Goal: Task Accomplishment & Management: Manage account settings

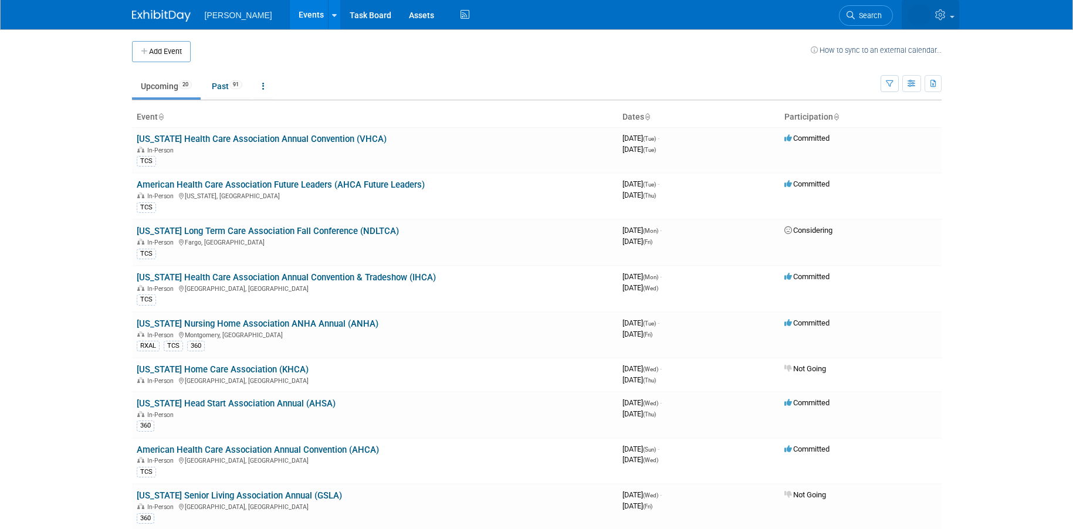
click at [939, 13] on icon at bounding box center [941, 14] width 13 height 11
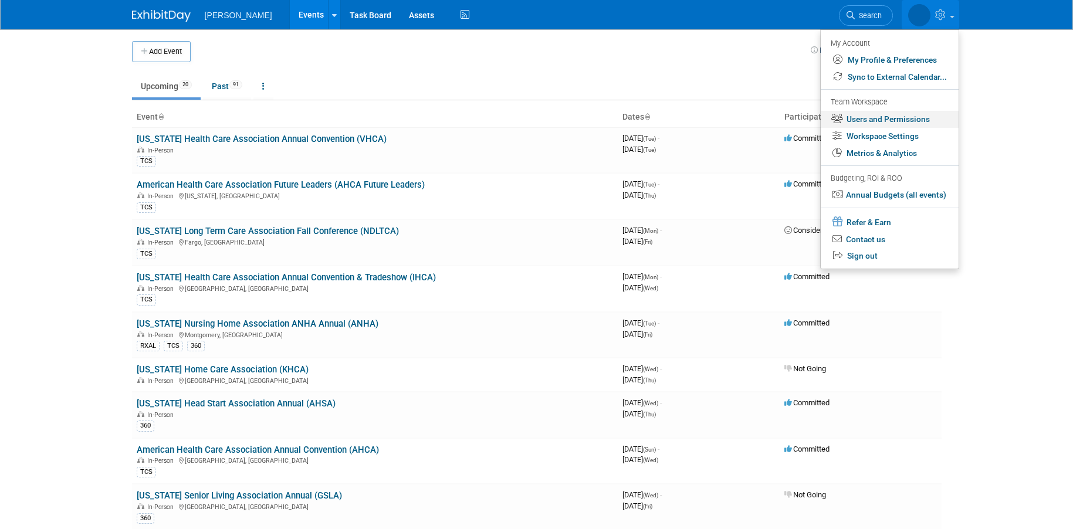
click at [877, 119] on link "Users and Permissions" at bounding box center [890, 119] width 138 height 17
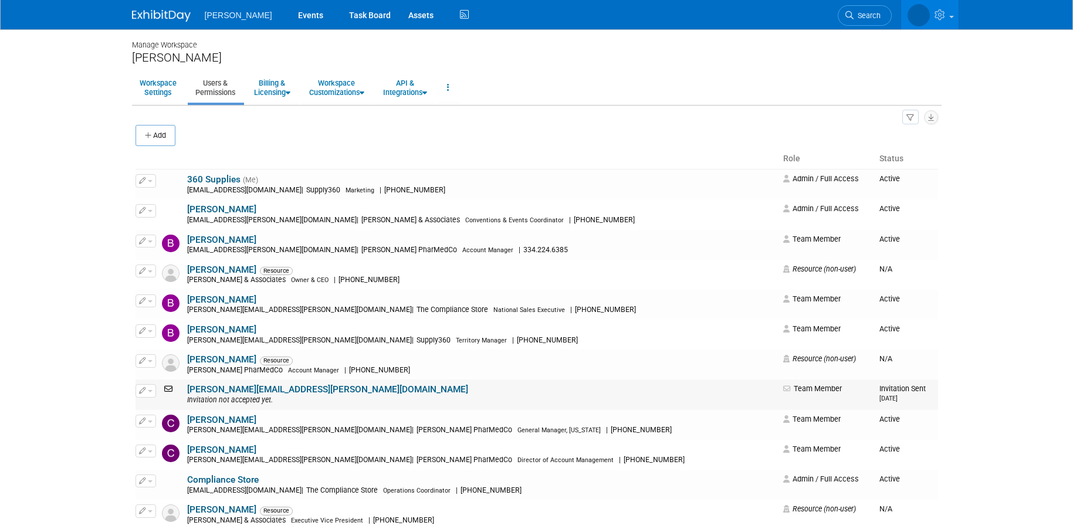
click at [484, 398] on div "Invitation not accepted yet." at bounding box center [481, 400] width 588 height 9
click at [310, 390] on link "[PERSON_NAME][EMAIL_ADDRESS][PERSON_NAME][DOMAIN_NAME]" at bounding box center [327, 389] width 281 height 11
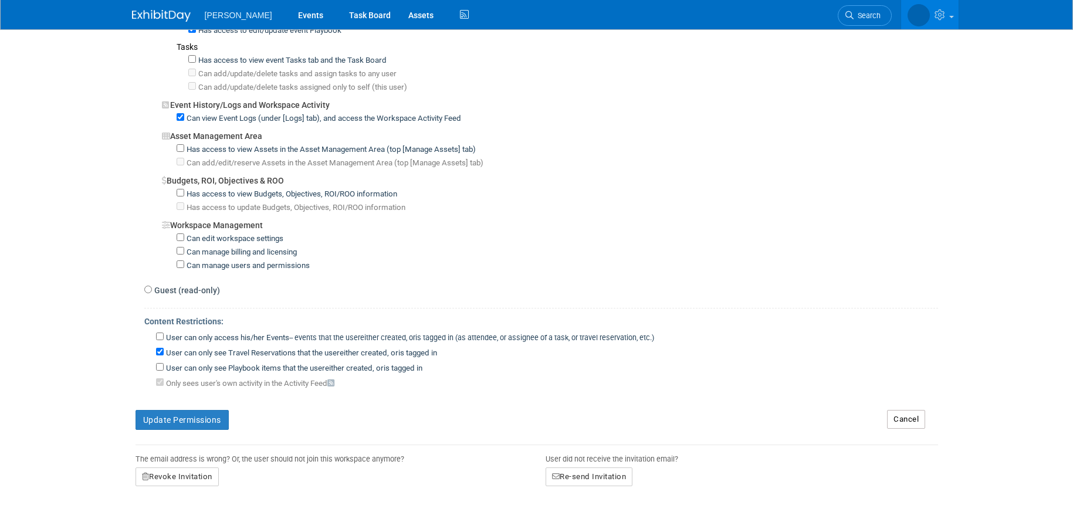
scroll to position [734, 0]
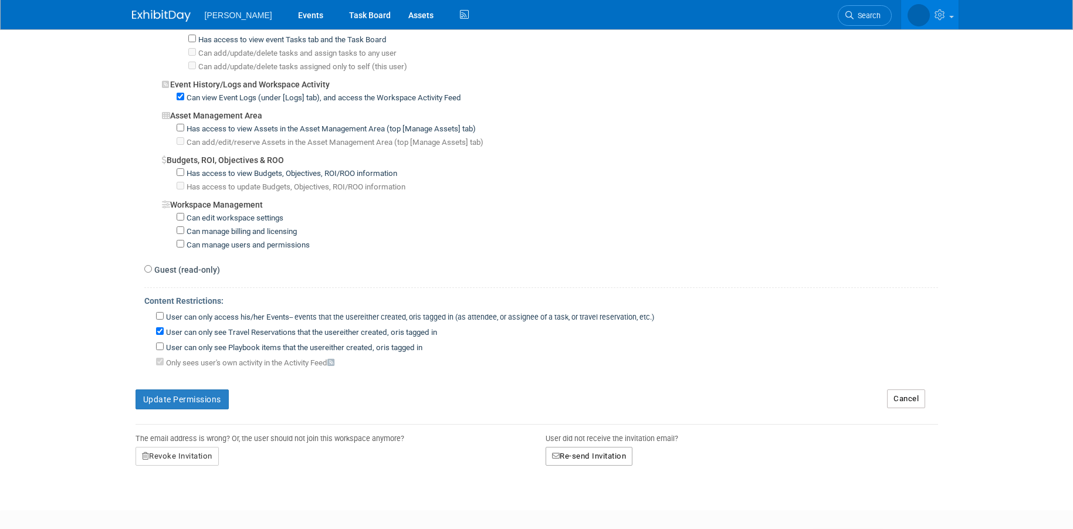
click at [598, 458] on button "Re-send Invitation" at bounding box center [589, 456] width 87 height 19
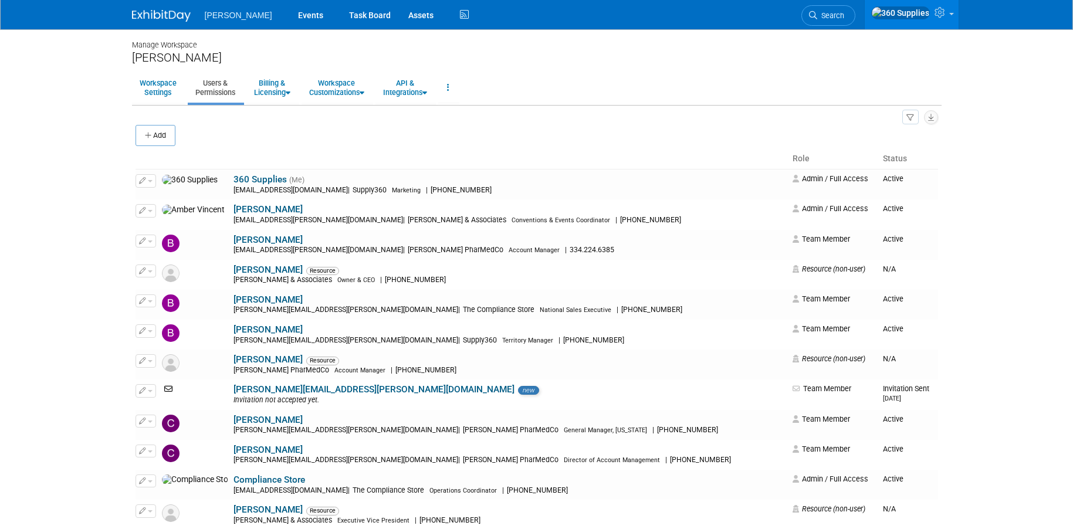
click at [575, 90] on ul "Workspace Settings Users & Permissions Billing & Licensing Manage Plan / Subscr…" at bounding box center [536, 88] width 809 height 33
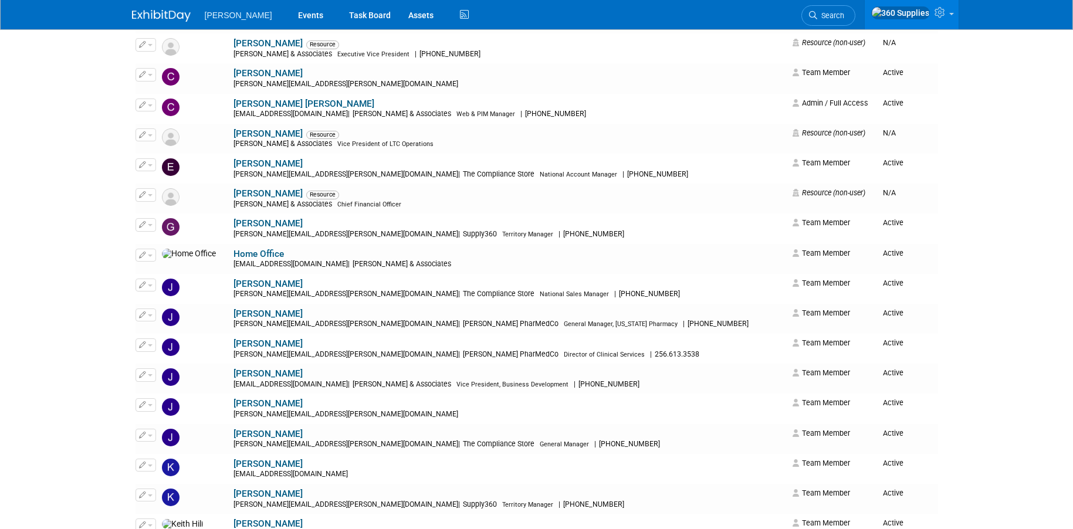
scroll to position [482, 0]
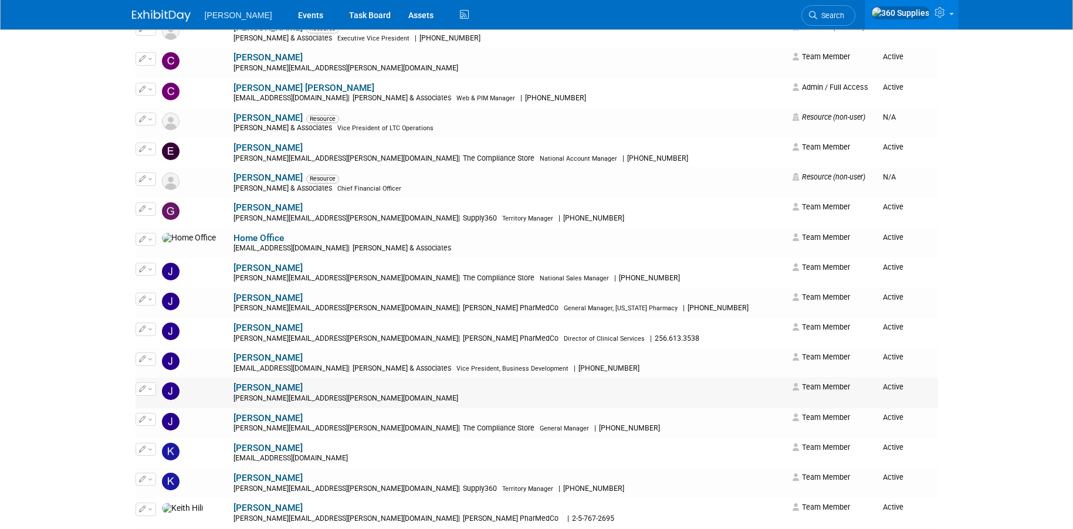
click at [233, 388] on link "[PERSON_NAME]" at bounding box center [267, 387] width 69 height 11
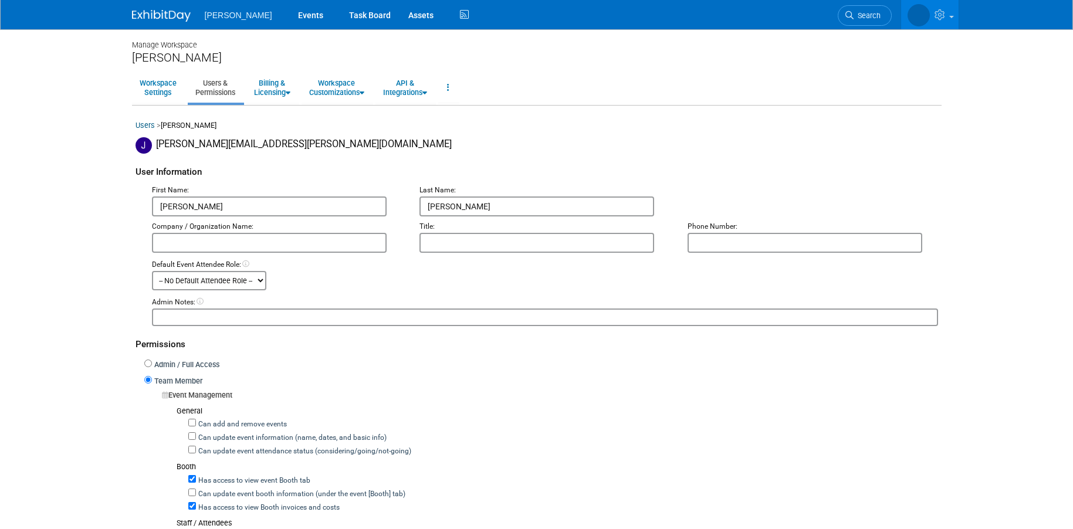
click at [271, 248] on input "text" at bounding box center [269, 243] width 235 height 20
type input "Supply360"
click at [208, 282] on select "-- No Default Attendee Role -- Attend Demonstrator Host Leadership Planner Pres…" at bounding box center [209, 280] width 114 height 19
select select "4"
click at [152, 271] on select "-- No Default Attendee Role -- Attend Demonstrator Host Leadership Planner Pres…" at bounding box center [209, 280] width 114 height 19
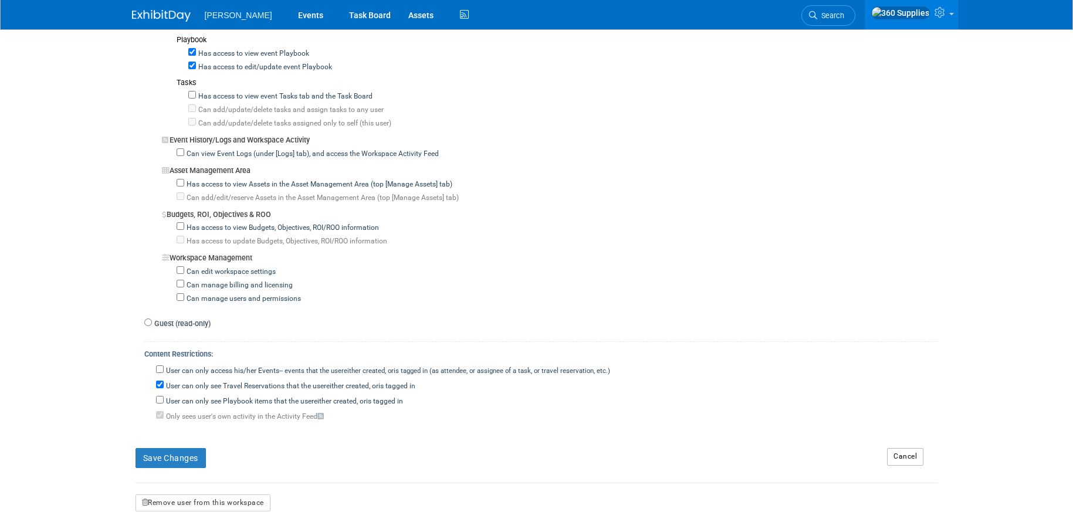
scroll to position [851, 0]
click at [187, 452] on button "Save Changes" at bounding box center [171, 456] width 70 height 20
